Goal: Check status

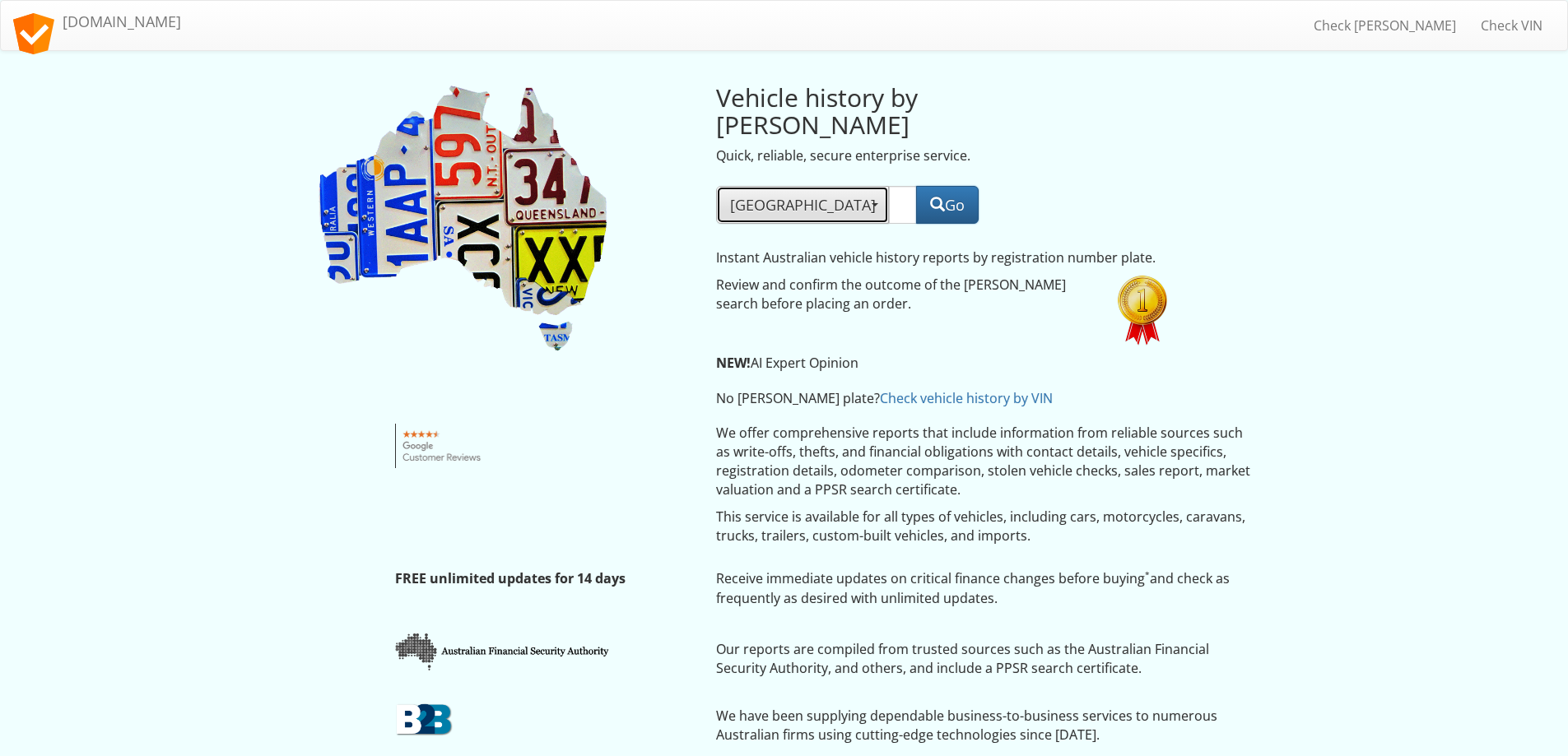
click at [763, 195] on span "NSW" at bounding box center [802, 205] width 145 height 20
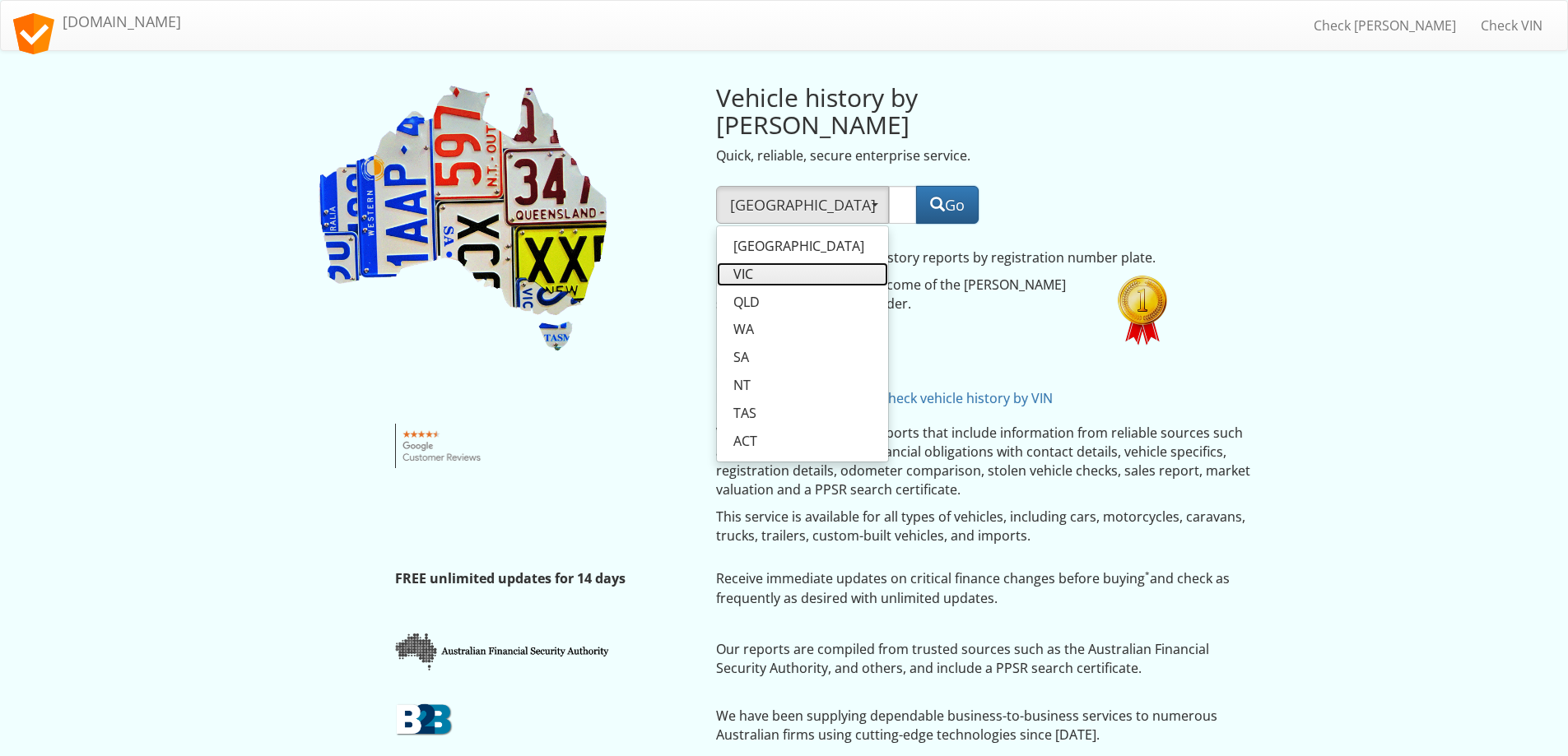
click at [750, 265] on span "VIC" at bounding box center [744, 274] width 20 height 19
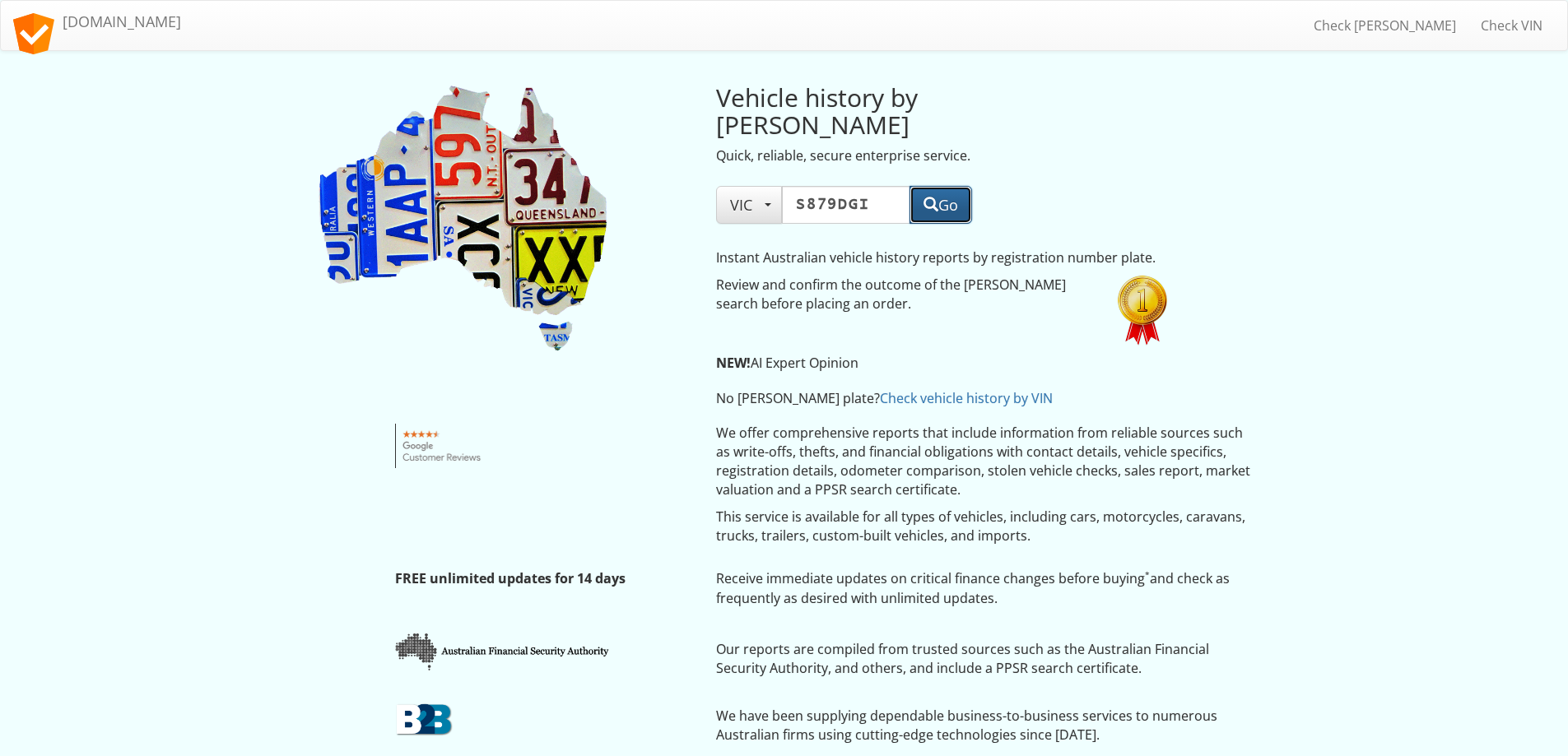
click at [942, 186] on button "Go" at bounding box center [941, 204] width 62 height 38
click at [756, 195] on span "VIC" at bounding box center [748, 205] width 38 height 20
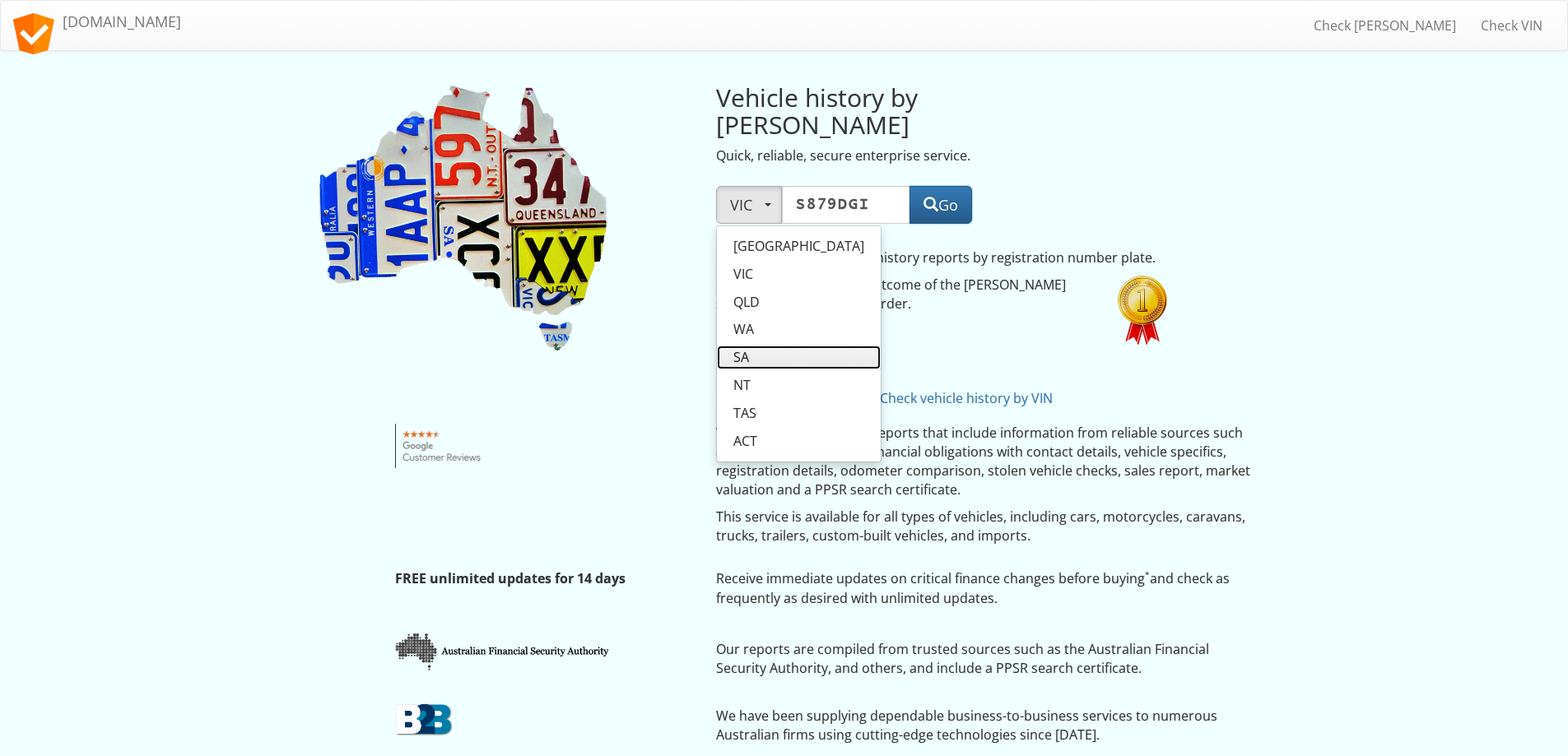
drag, startPoint x: 745, startPoint y: 329, endPoint x: 756, endPoint y: 309, distance: 22.8
click at [745, 348] on span "SA" at bounding box center [741, 357] width 16 height 19
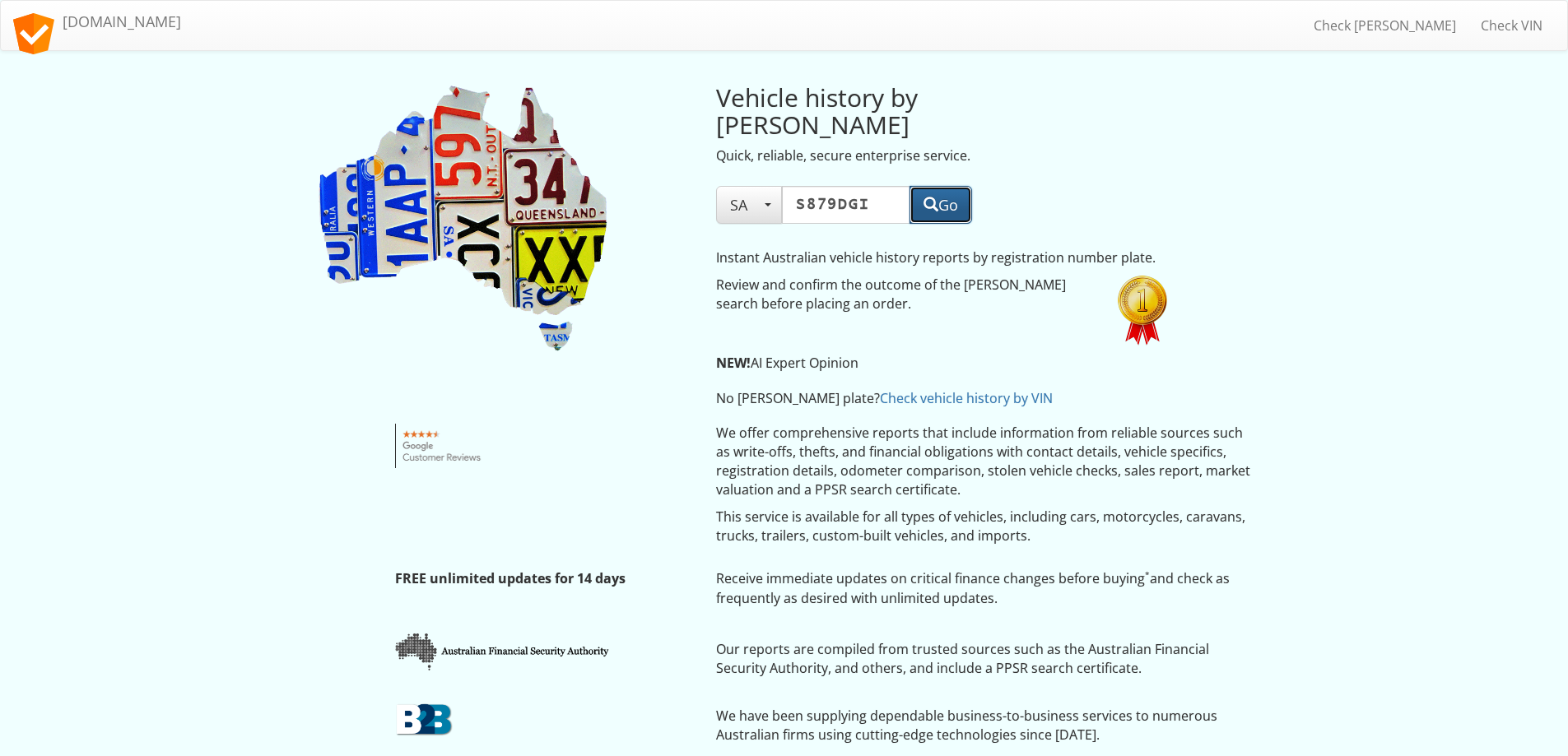
click at [951, 186] on button "Go" at bounding box center [941, 204] width 62 height 38
click at [767, 203] on span "button" at bounding box center [767, 205] width 6 height 4
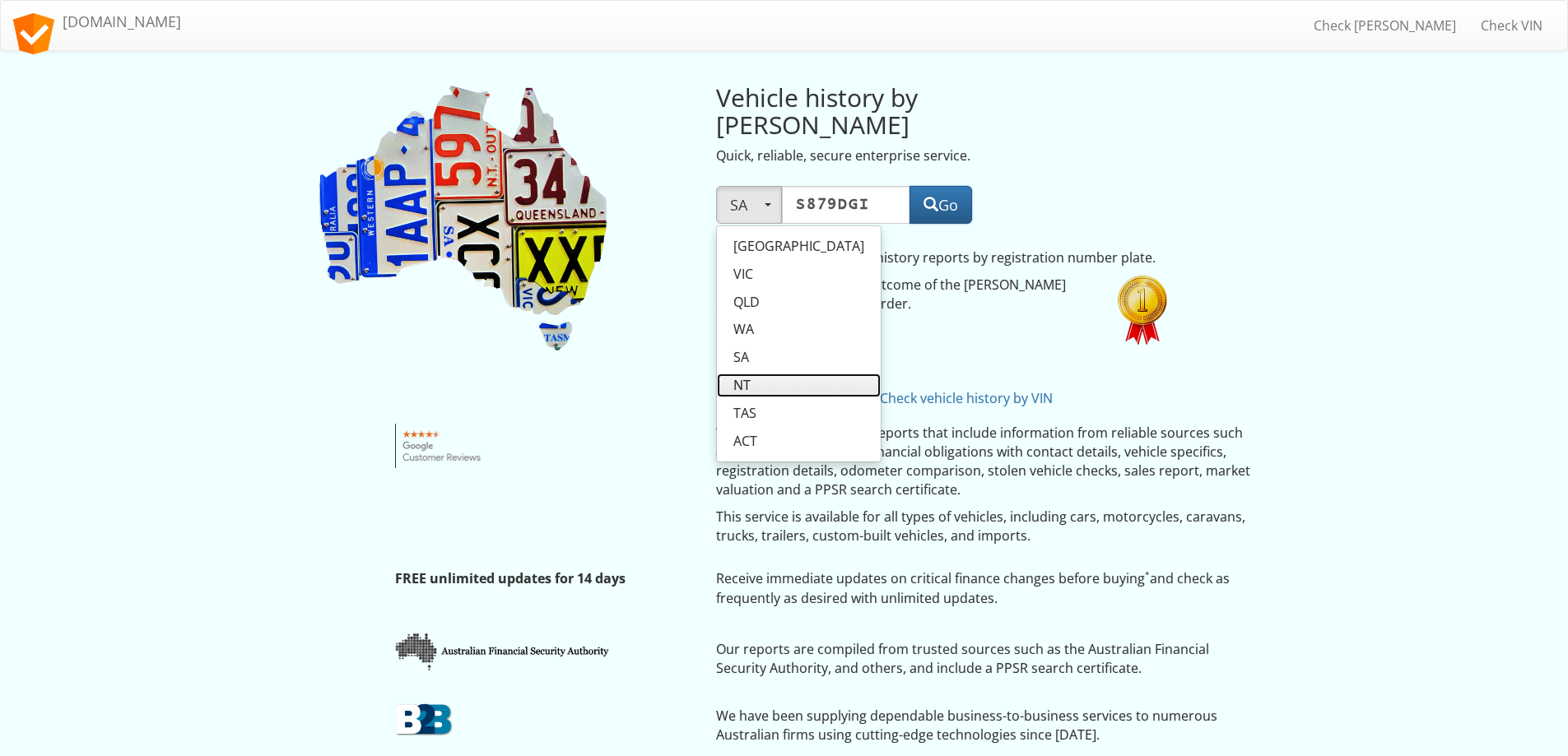
click at [742, 376] on span "NT" at bounding box center [742, 385] width 17 height 19
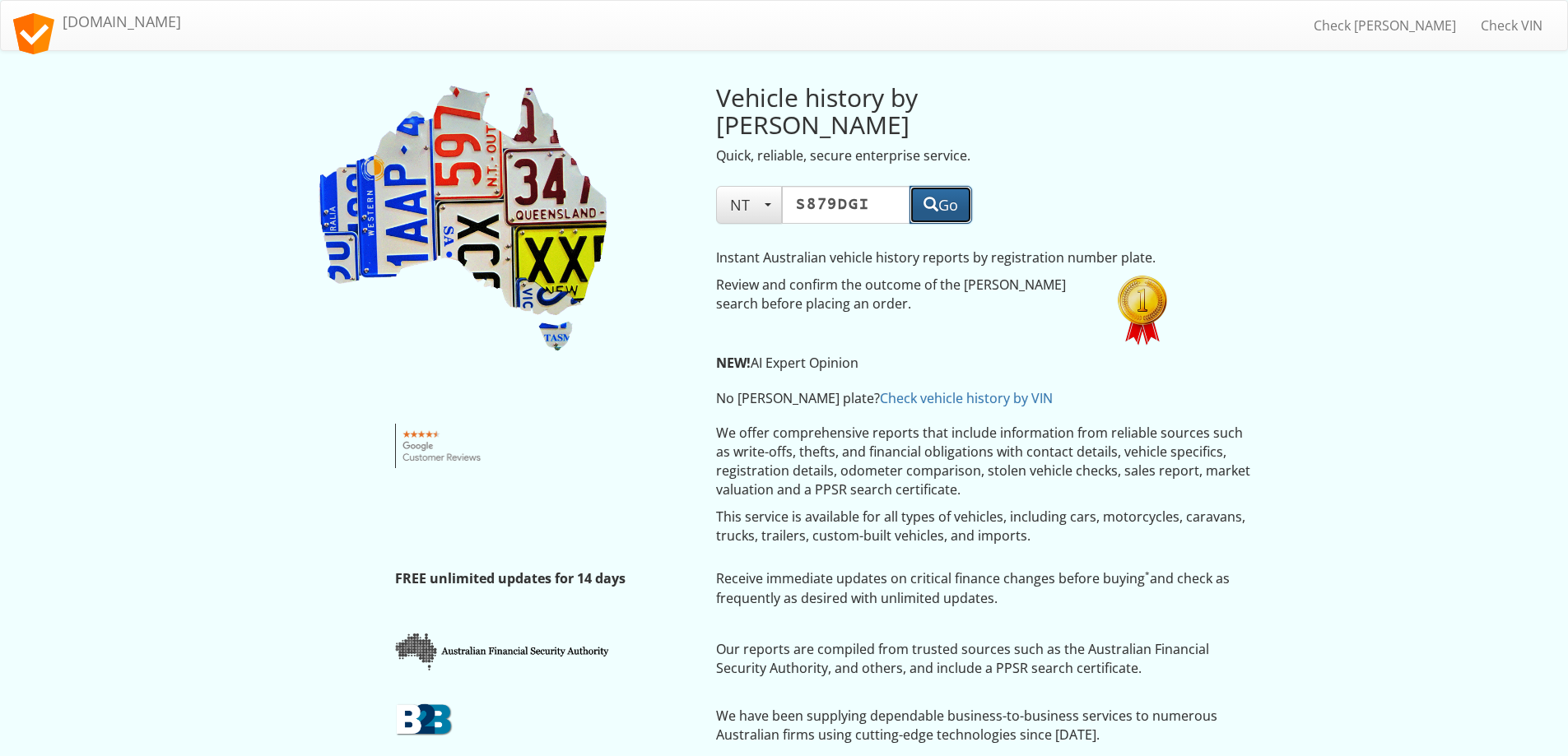
click at [941, 186] on button "Go" at bounding box center [941, 204] width 62 height 38
click at [767, 203] on span "button" at bounding box center [767, 205] width 6 height 4
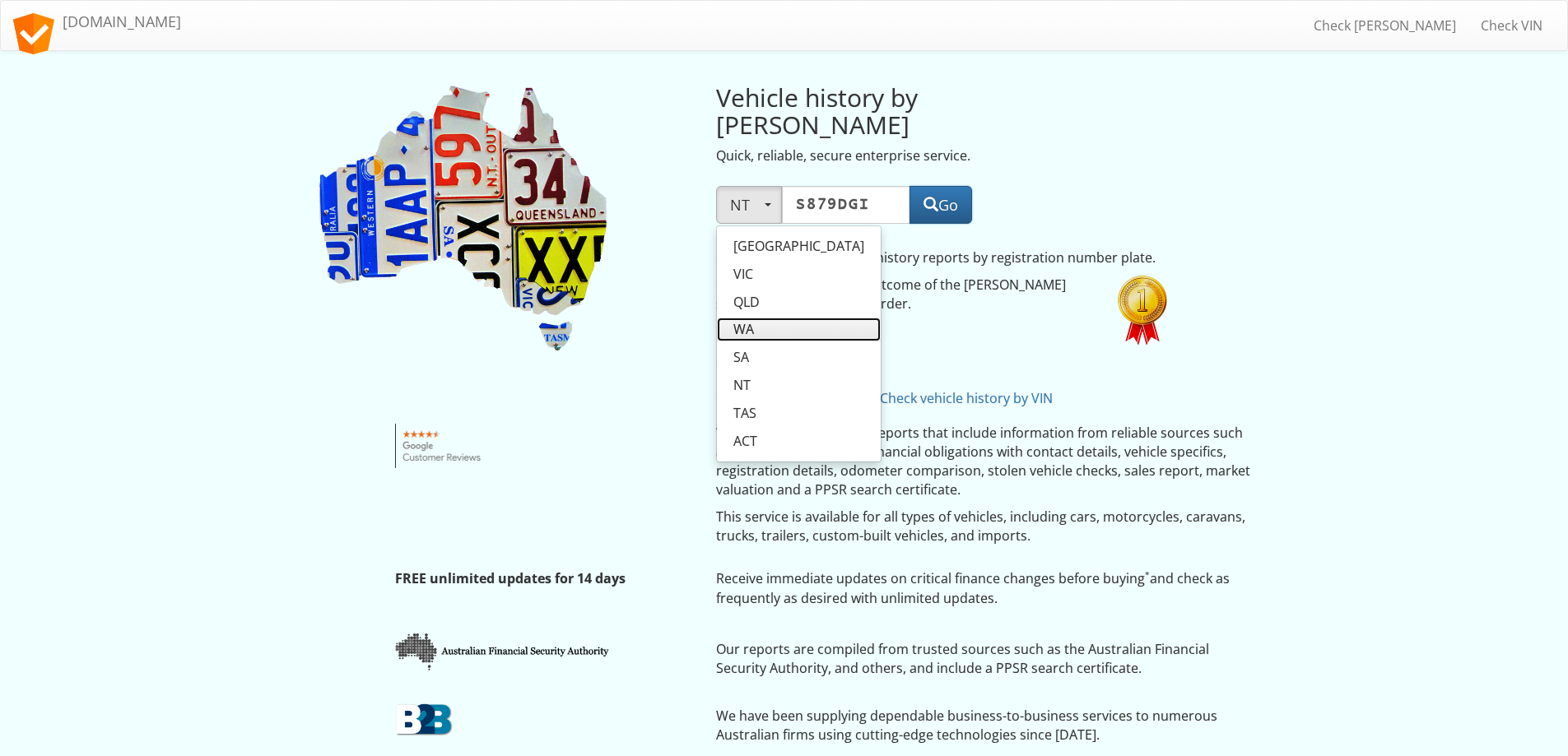
click at [753, 320] on span "WA" at bounding box center [744, 329] width 20 height 19
select select "WA"
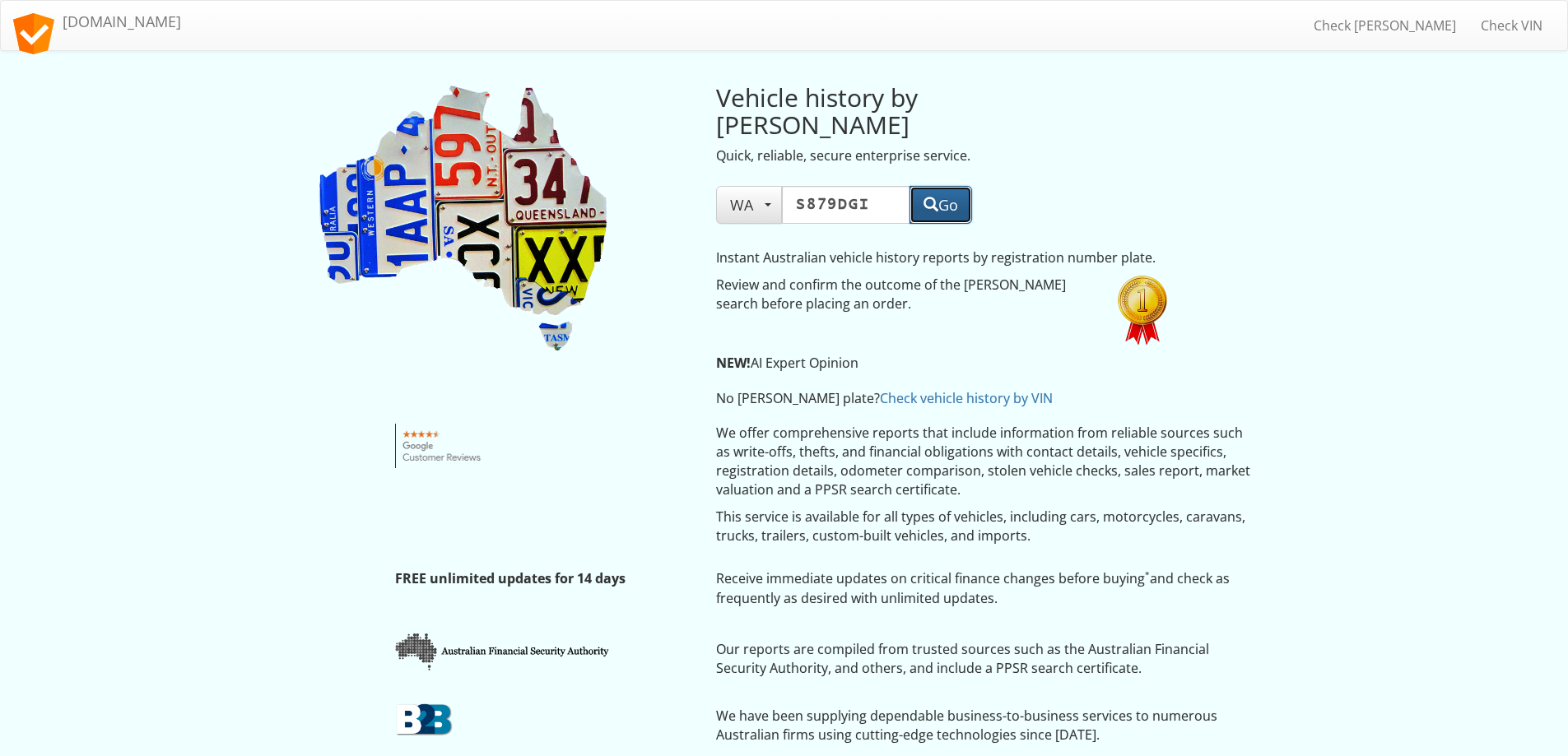
click at [949, 187] on button "Go" at bounding box center [941, 204] width 62 height 38
click at [766, 203] on span "button" at bounding box center [767, 205] width 6 height 4
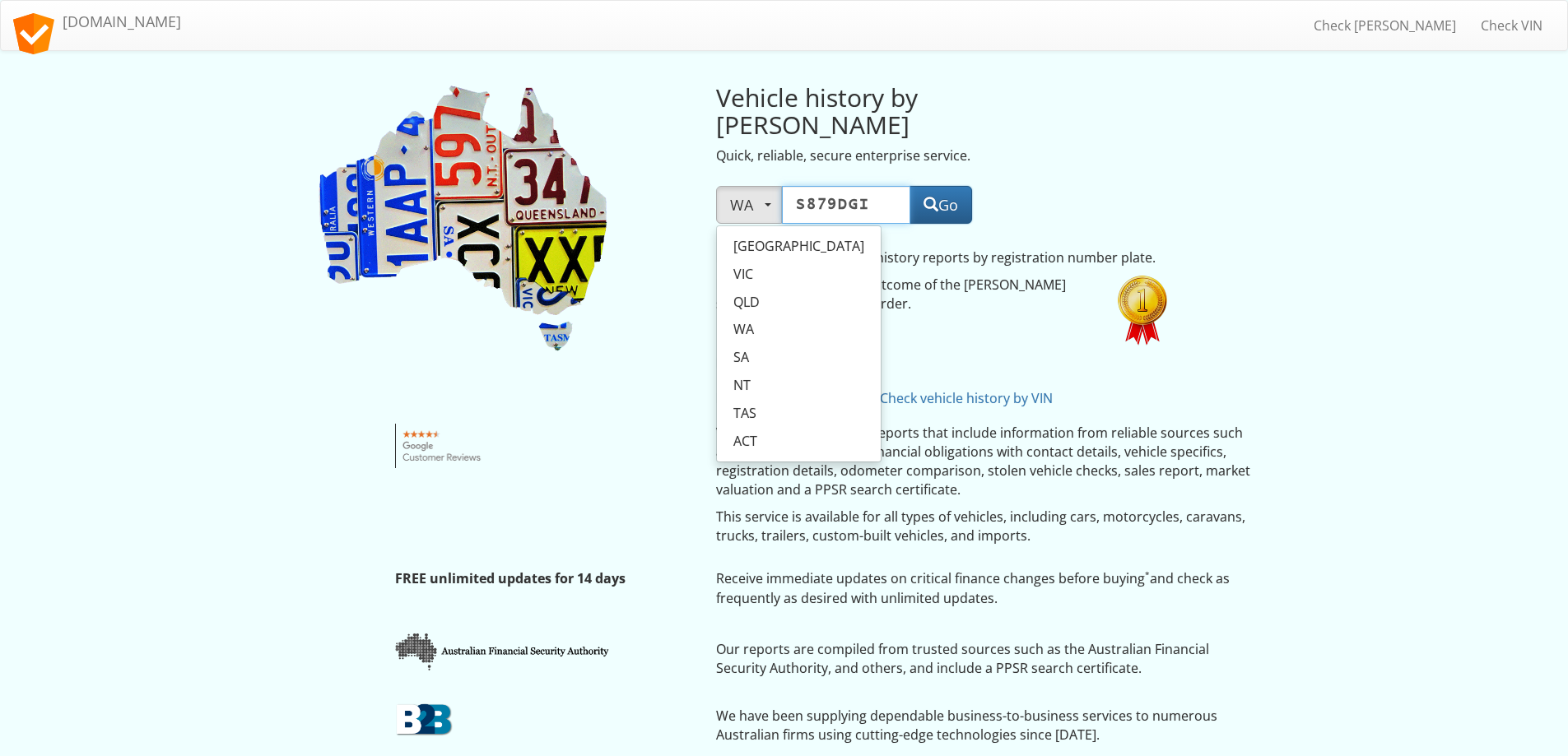
drag, startPoint x: 866, startPoint y: 173, endPoint x: 795, endPoint y: 178, distance: 71.2
click at [797, 186] on input "S879DGI" at bounding box center [846, 204] width 128 height 38
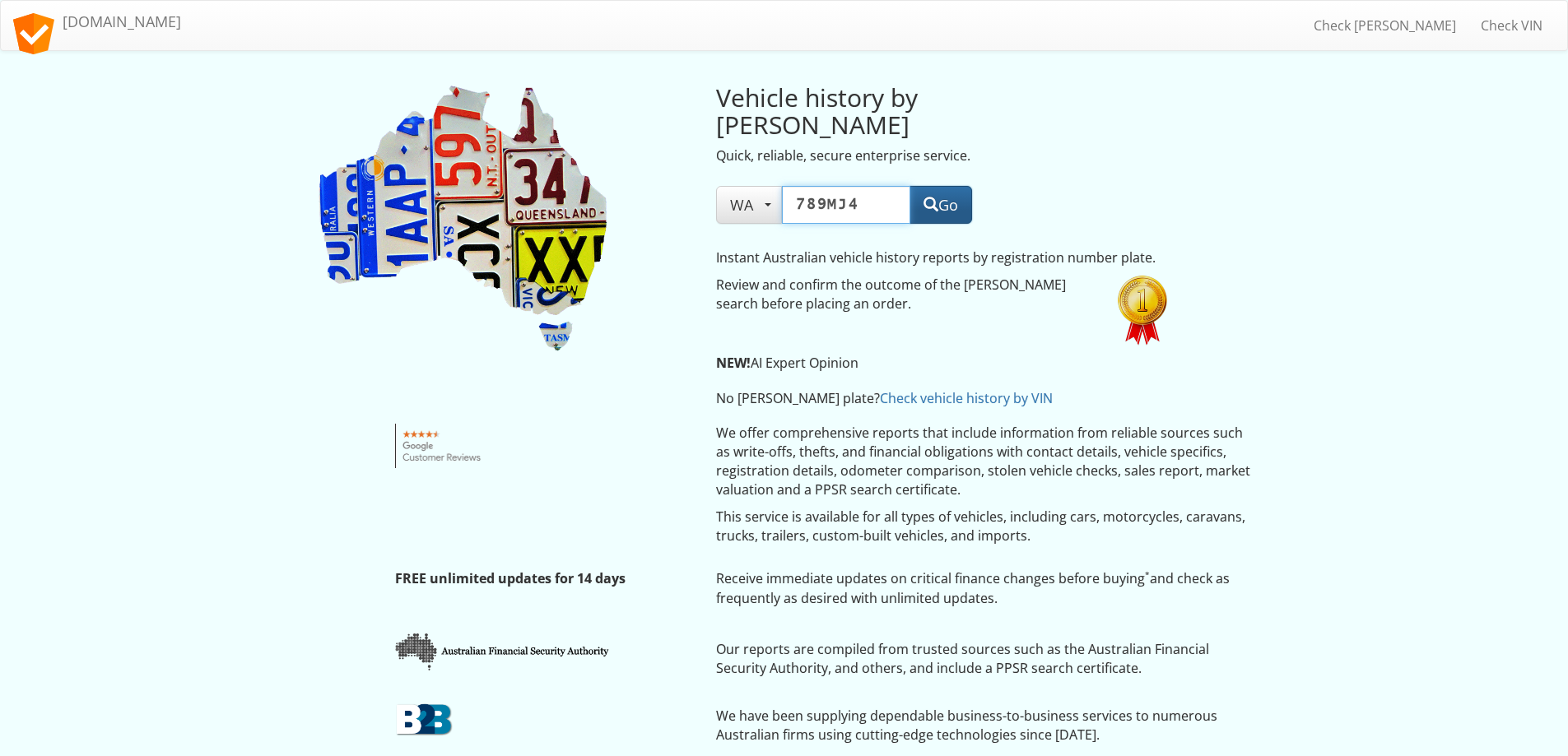
type input "789MJ4"
click at [936, 186] on button "Go" at bounding box center [941, 204] width 62 height 38
click at [766, 203] on span "button" at bounding box center [767, 205] width 6 height 4
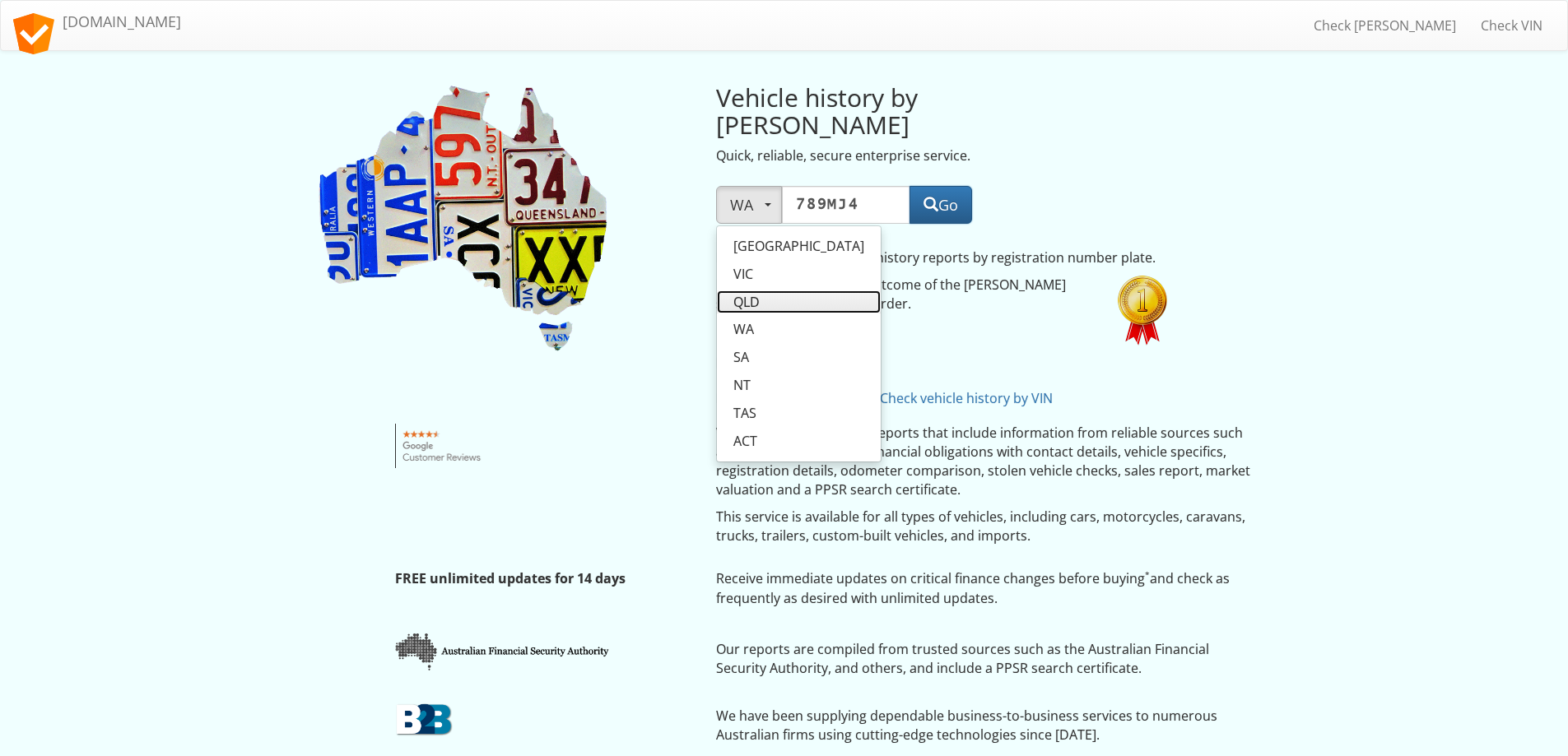
click at [746, 293] on span "QLD" at bounding box center [746, 302] width 27 height 19
select select "QLD"
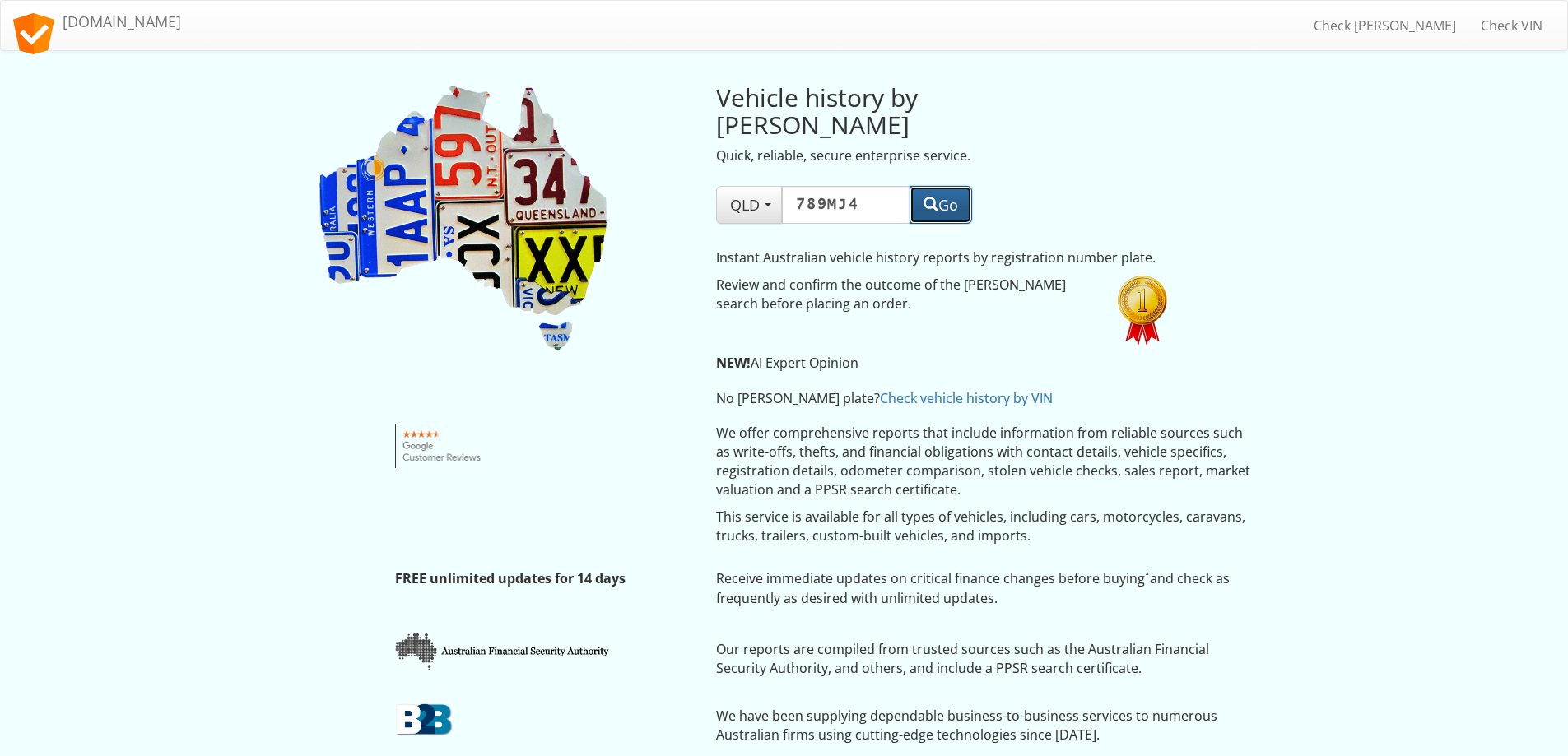
click at [965, 186] on button "Go" at bounding box center [941, 204] width 62 height 38
click at [763, 195] on span "[GEOGRAPHIC_DATA]" at bounding box center [802, 205] width 145 height 20
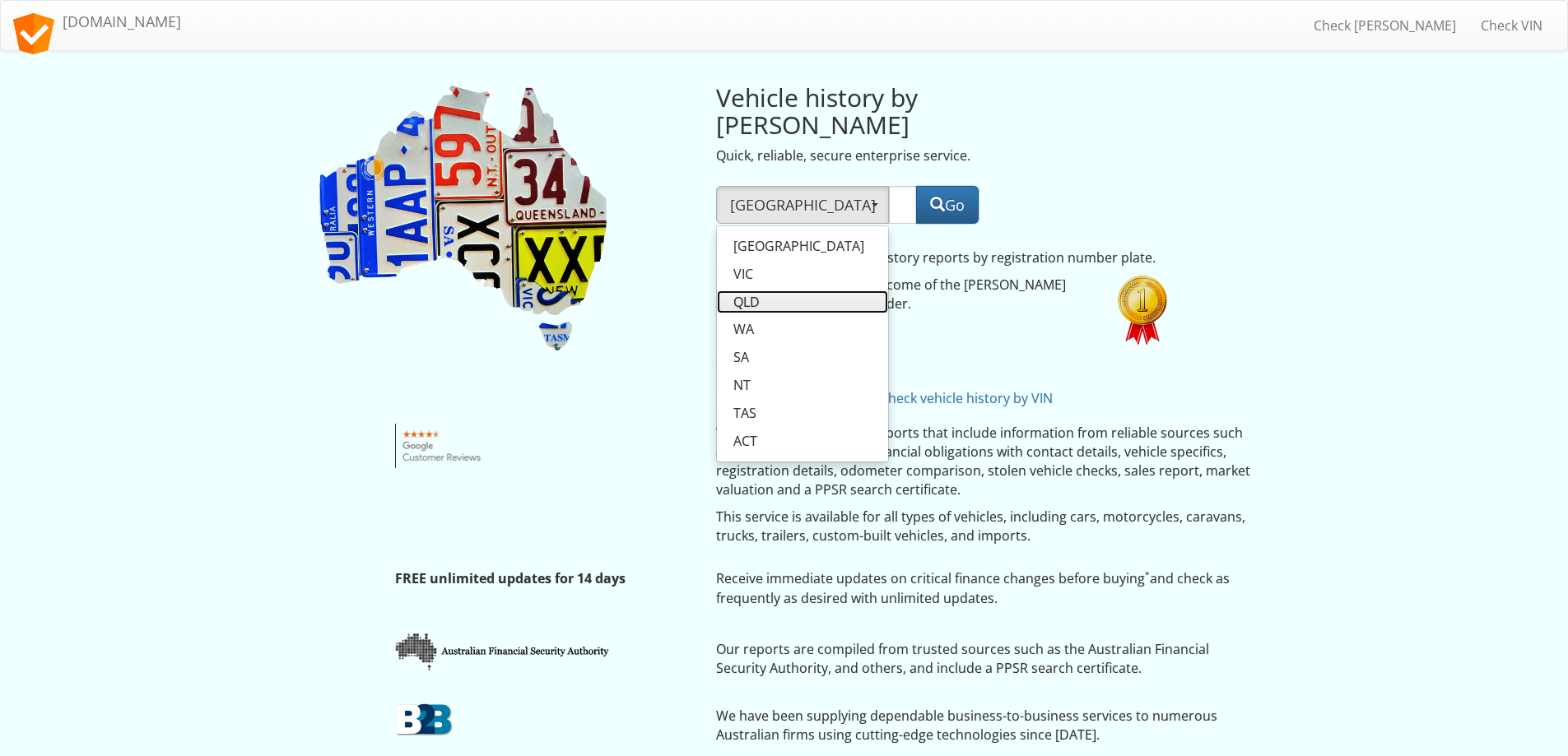
click at [752, 293] on span "QLD" at bounding box center [746, 302] width 27 height 19
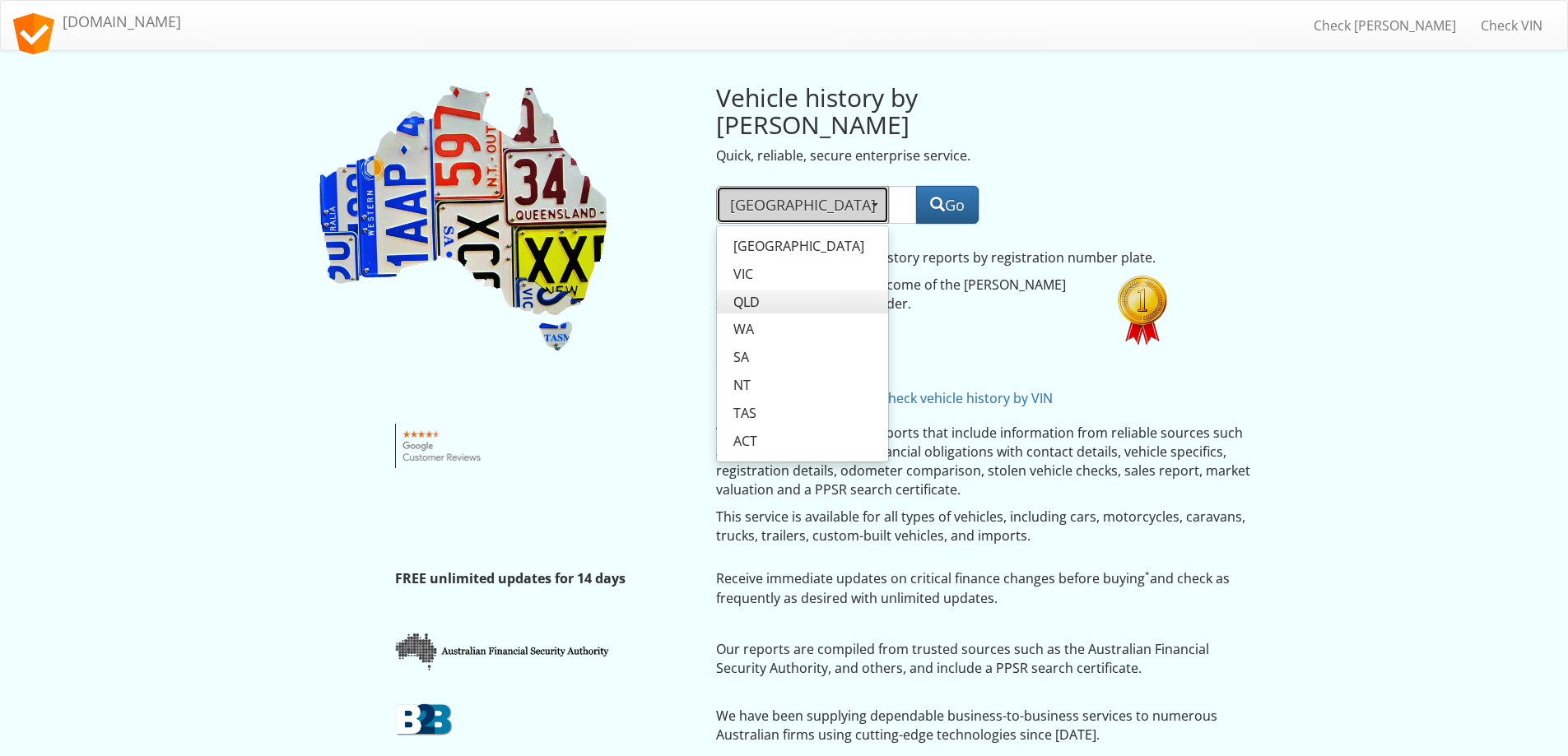
select select "QLD"
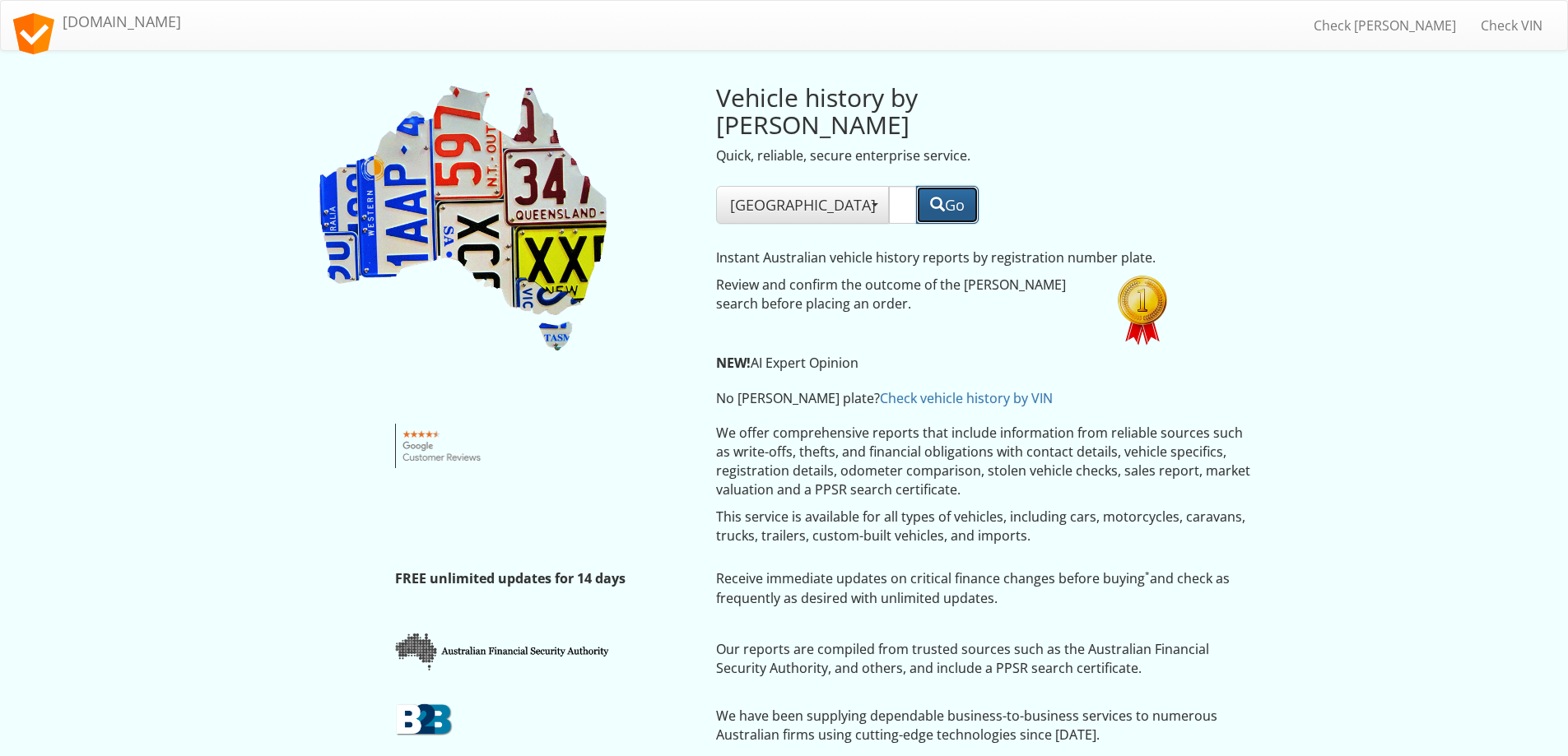
click at [951, 186] on button "Go" at bounding box center [947, 204] width 62 height 38
